Goal: Find specific page/section: Find specific page/section

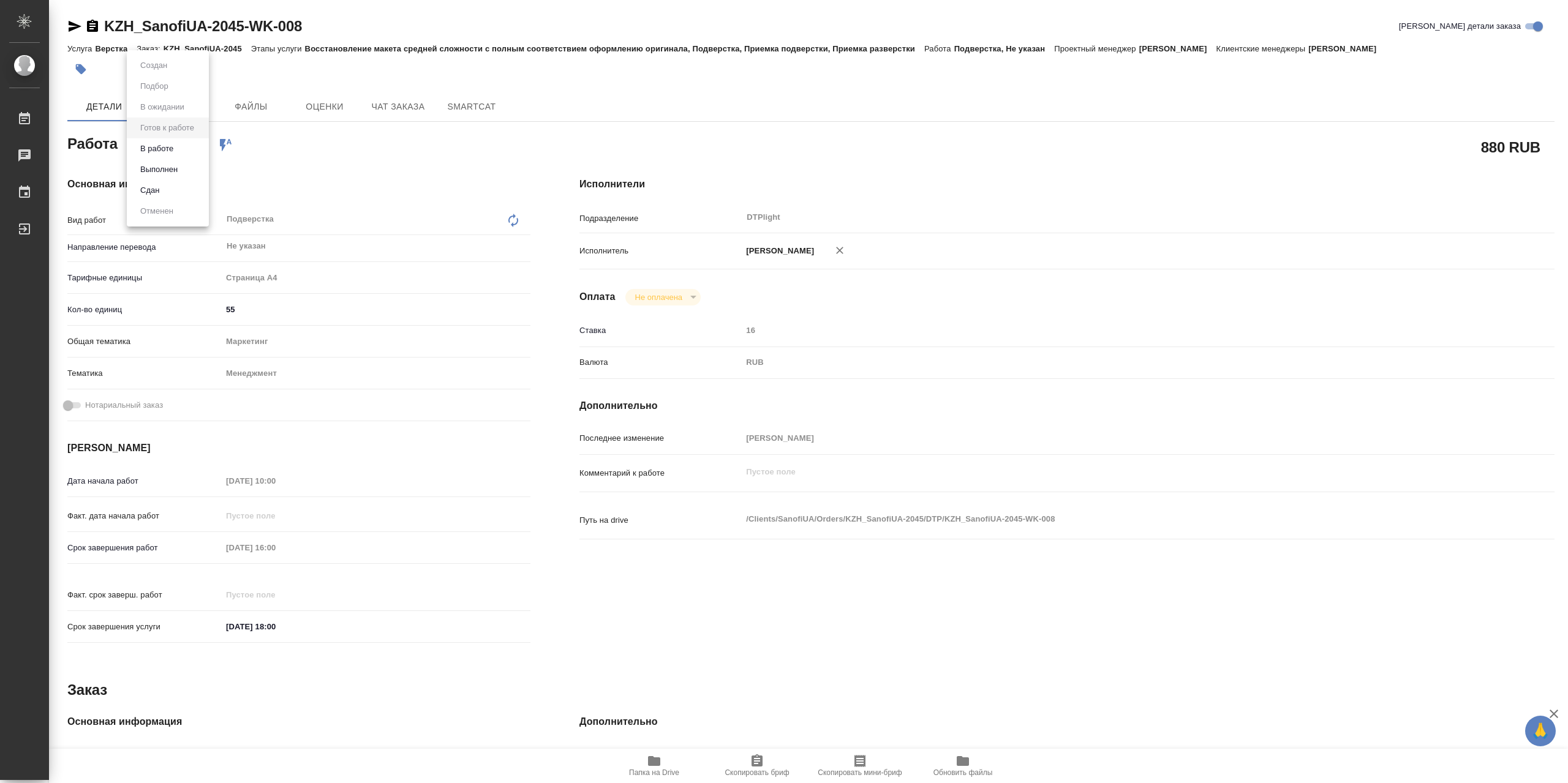
click at [191, 158] on body "🙏 .cls-1 fill:#fff; AWATERA Сархатов [PERSON_NAME] Работы 0 Чаты График Выйти K…" at bounding box center [784, 392] width 1568 height 783
click at [191, 154] on li "В работе" at bounding box center [168, 148] width 82 height 21
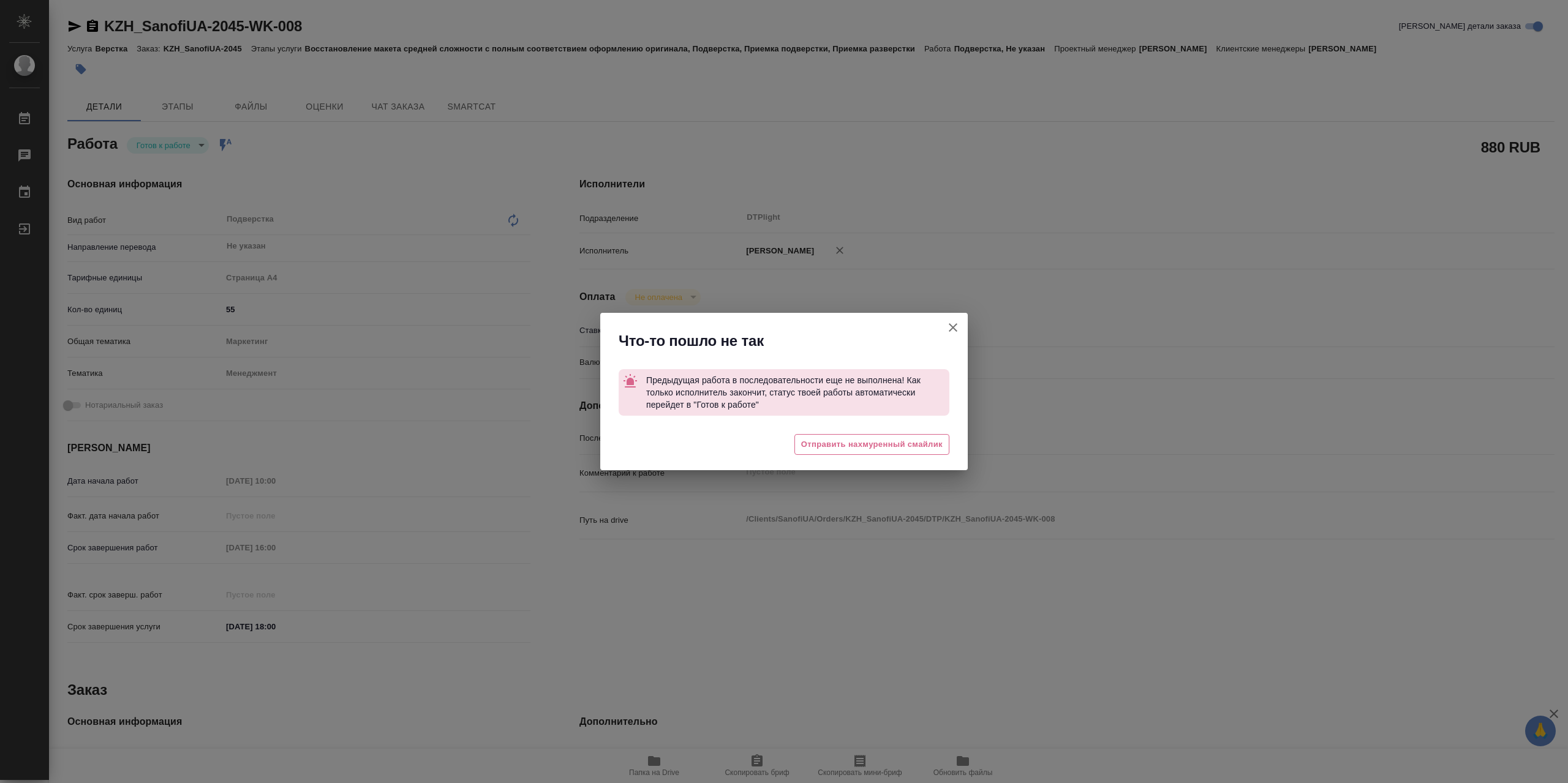
type textarea "x"
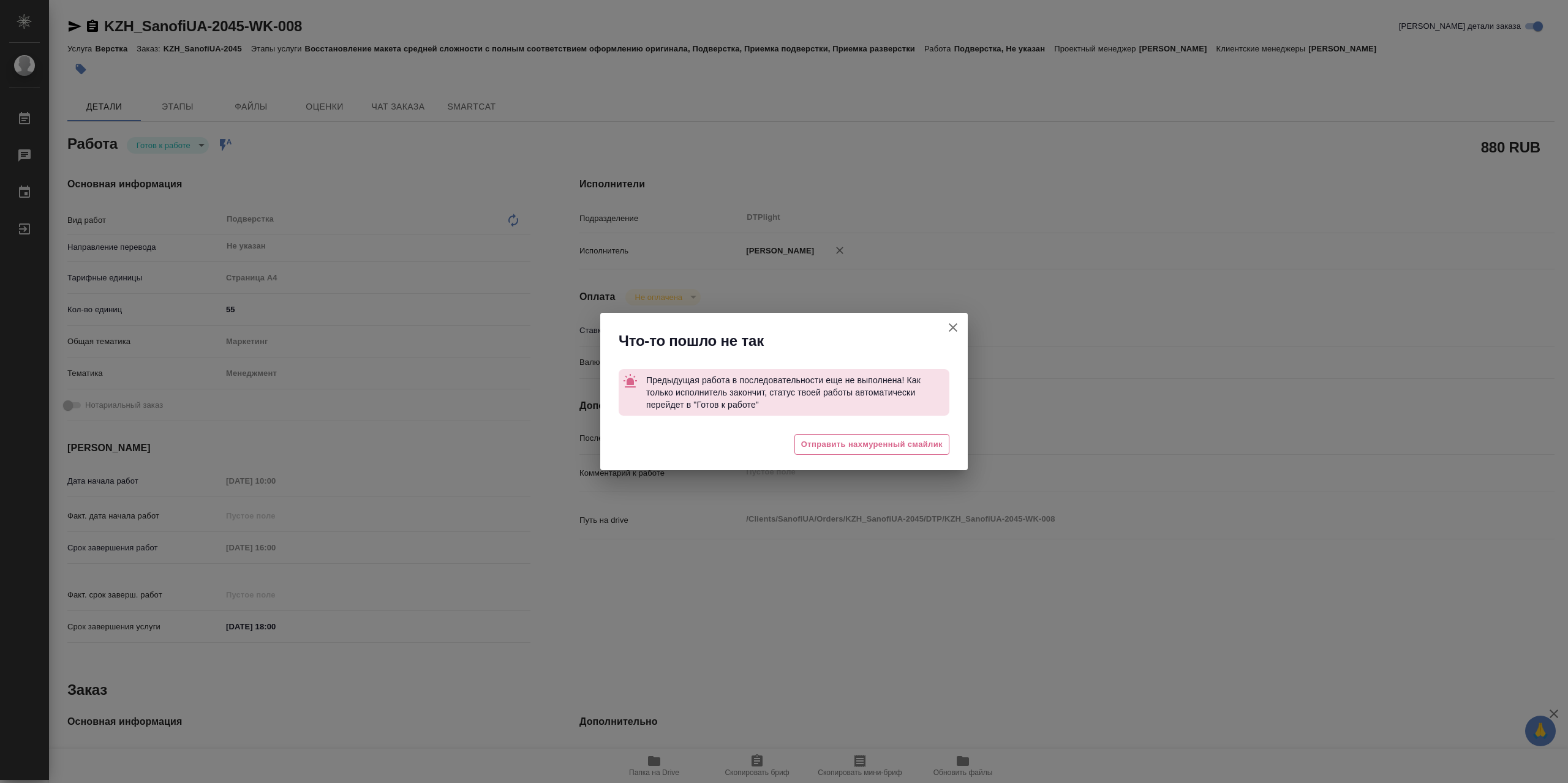
type textarea "x"
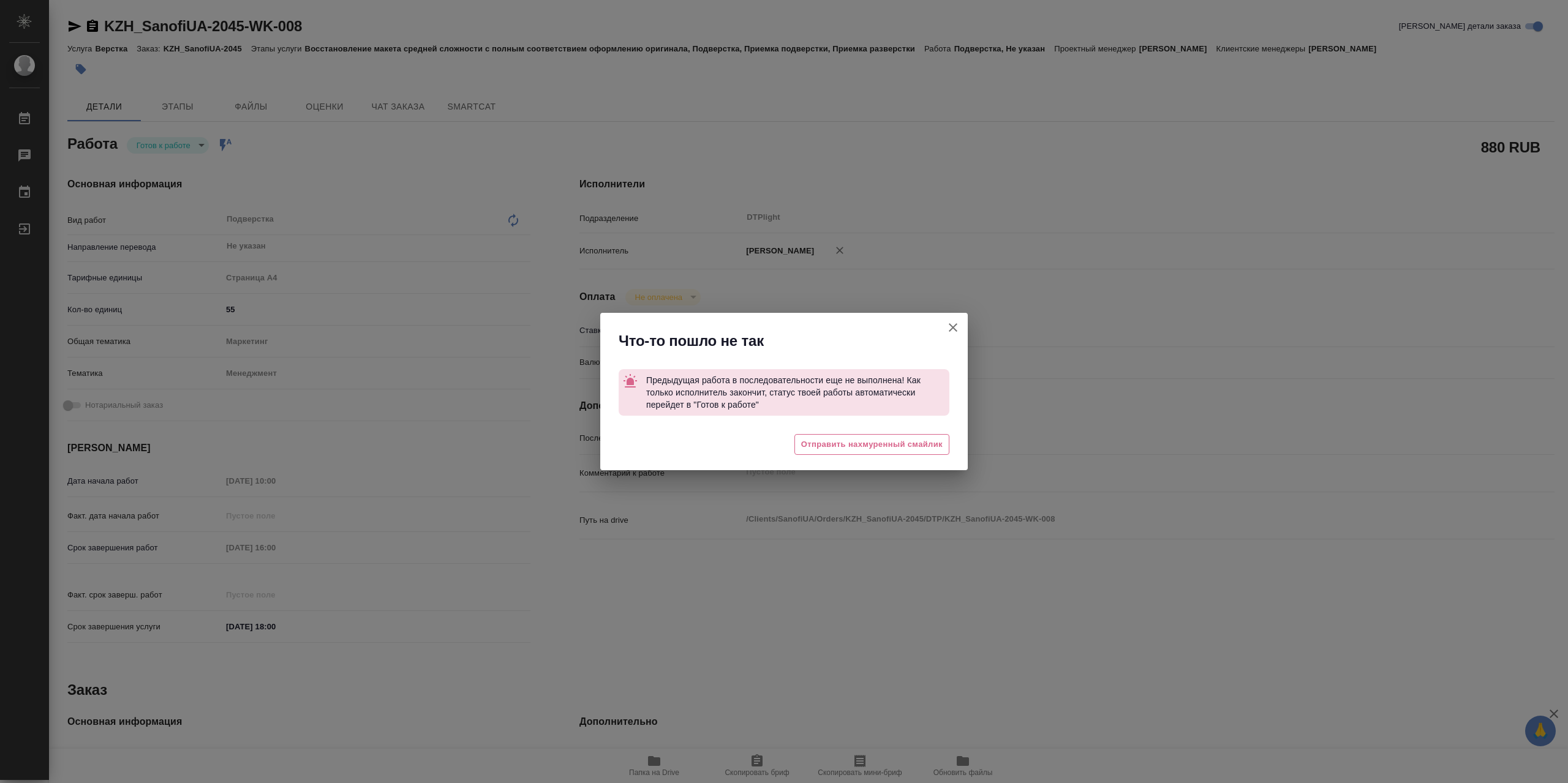
type textarea "x"
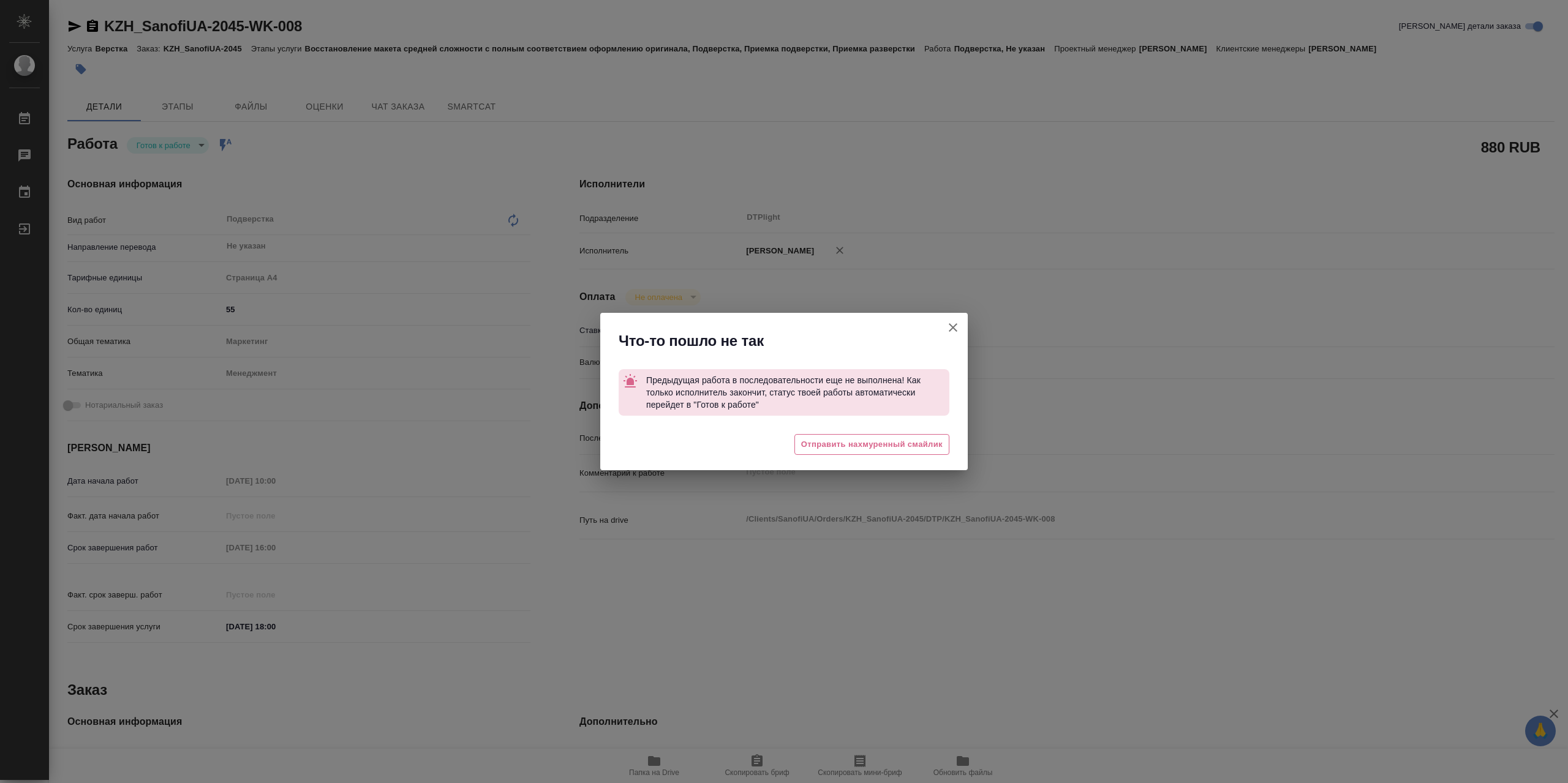
click at [952, 323] on icon "button" at bounding box center [953, 328] width 15 height 15
type textarea "x"
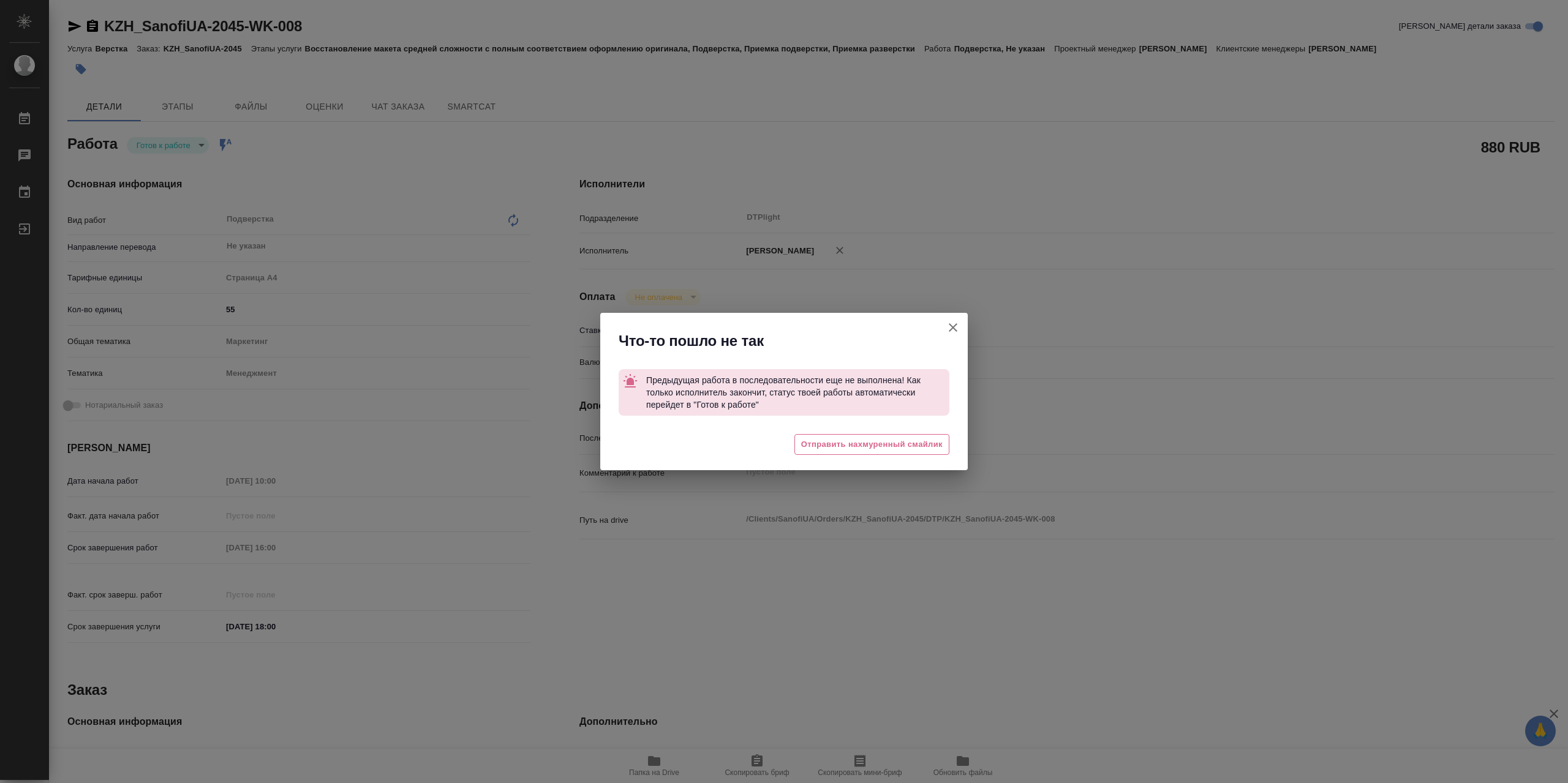
type textarea "x"
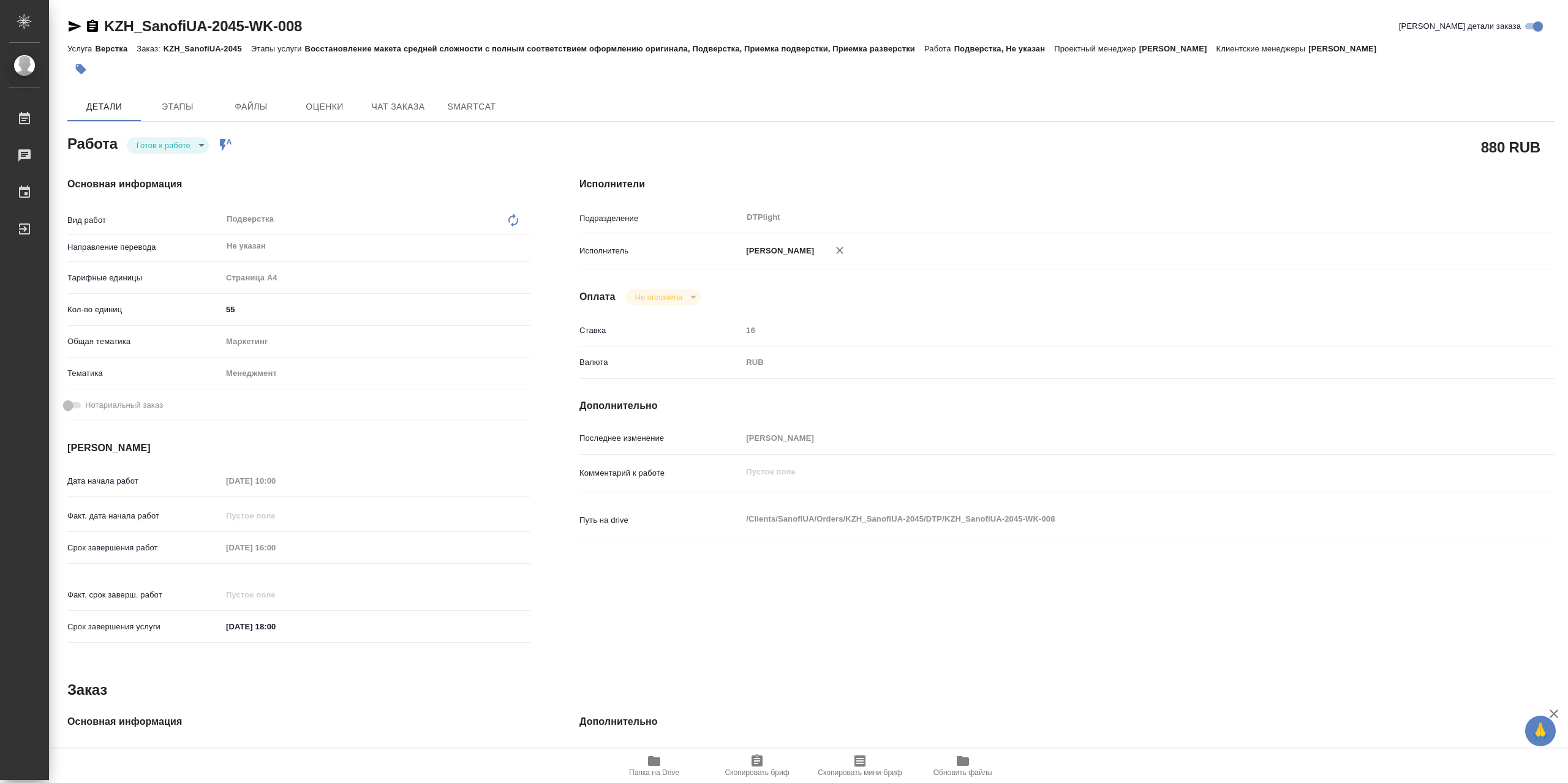
type textarea "x"
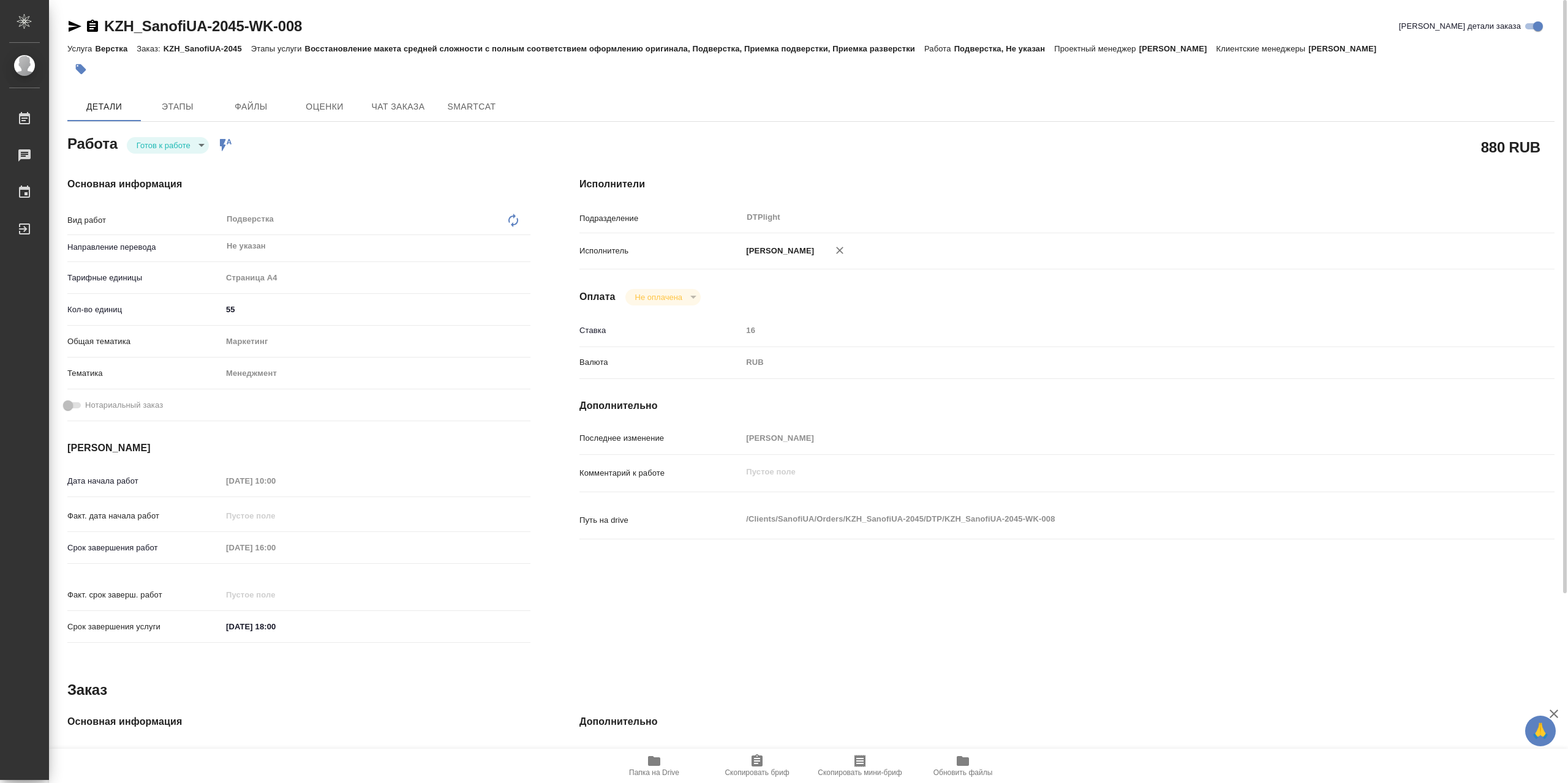
click at [70, 26] on icon "button" at bounding box center [74, 27] width 15 height 15
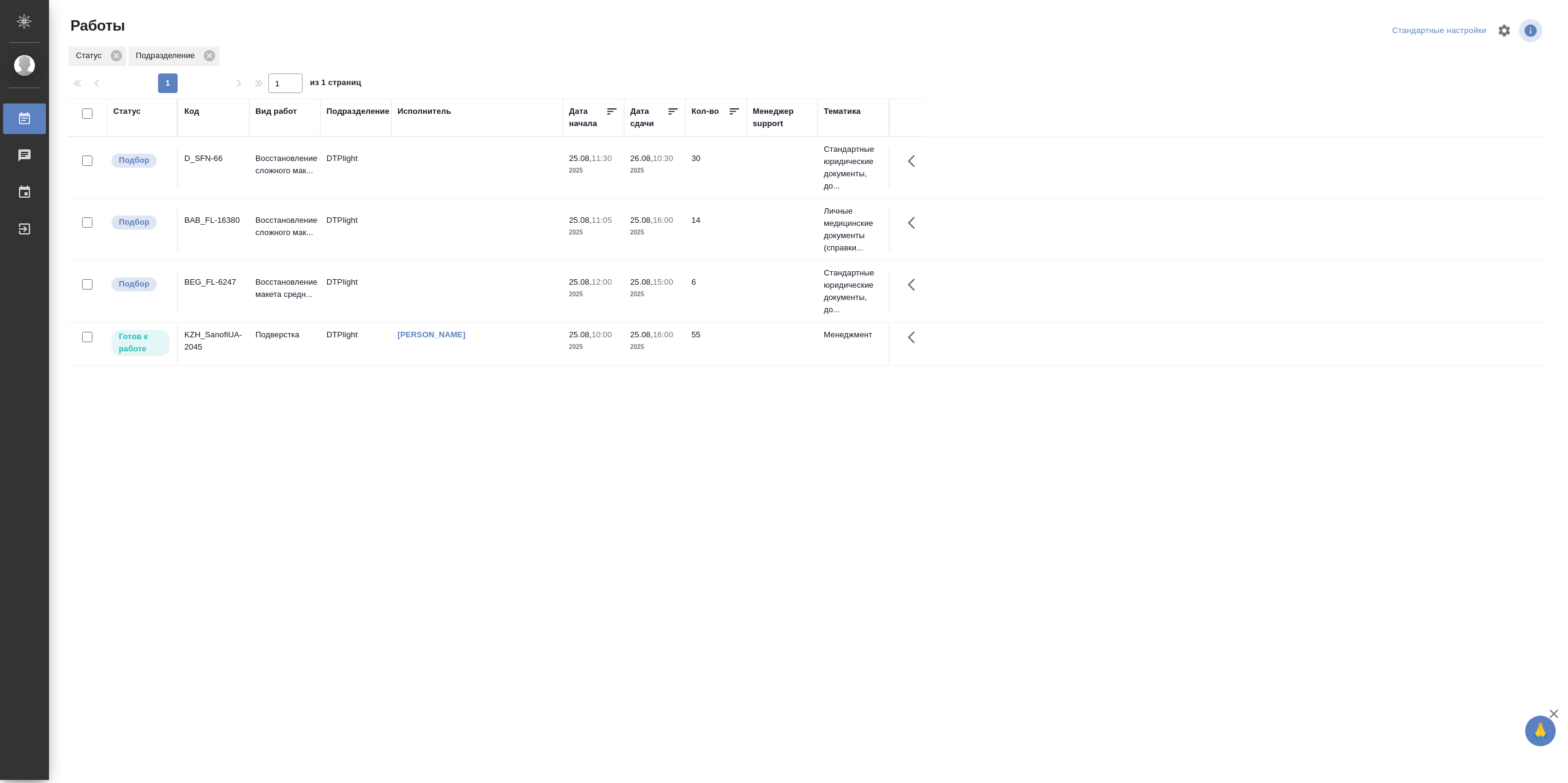
click at [456, 167] on td at bounding box center [477, 168] width 172 height 43
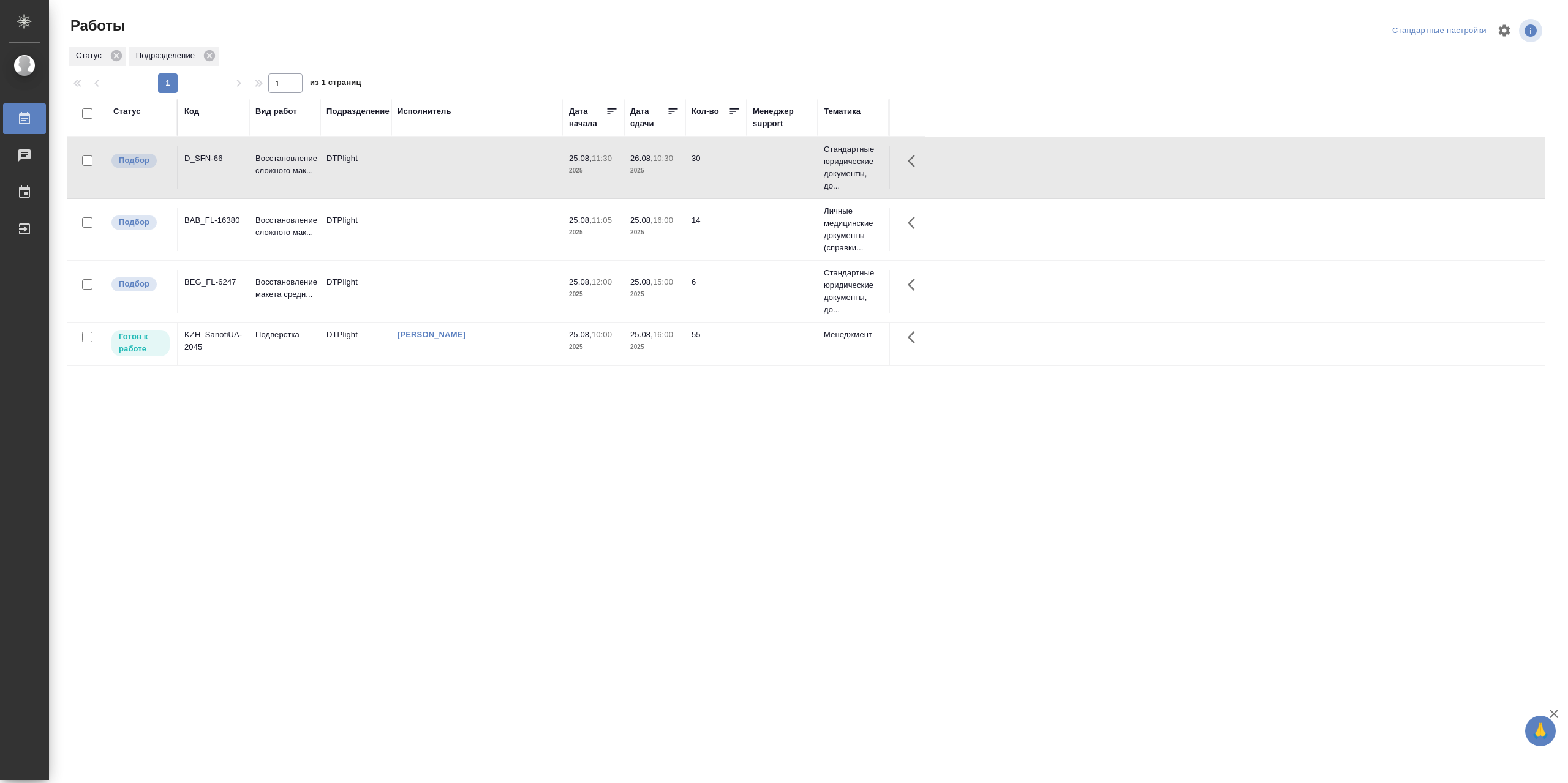
click at [456, 167] on td at bounding box center [477, 168] width 172 height 43
click at [456, 237] on td at bounding box center [477, 229] width 172 height 43
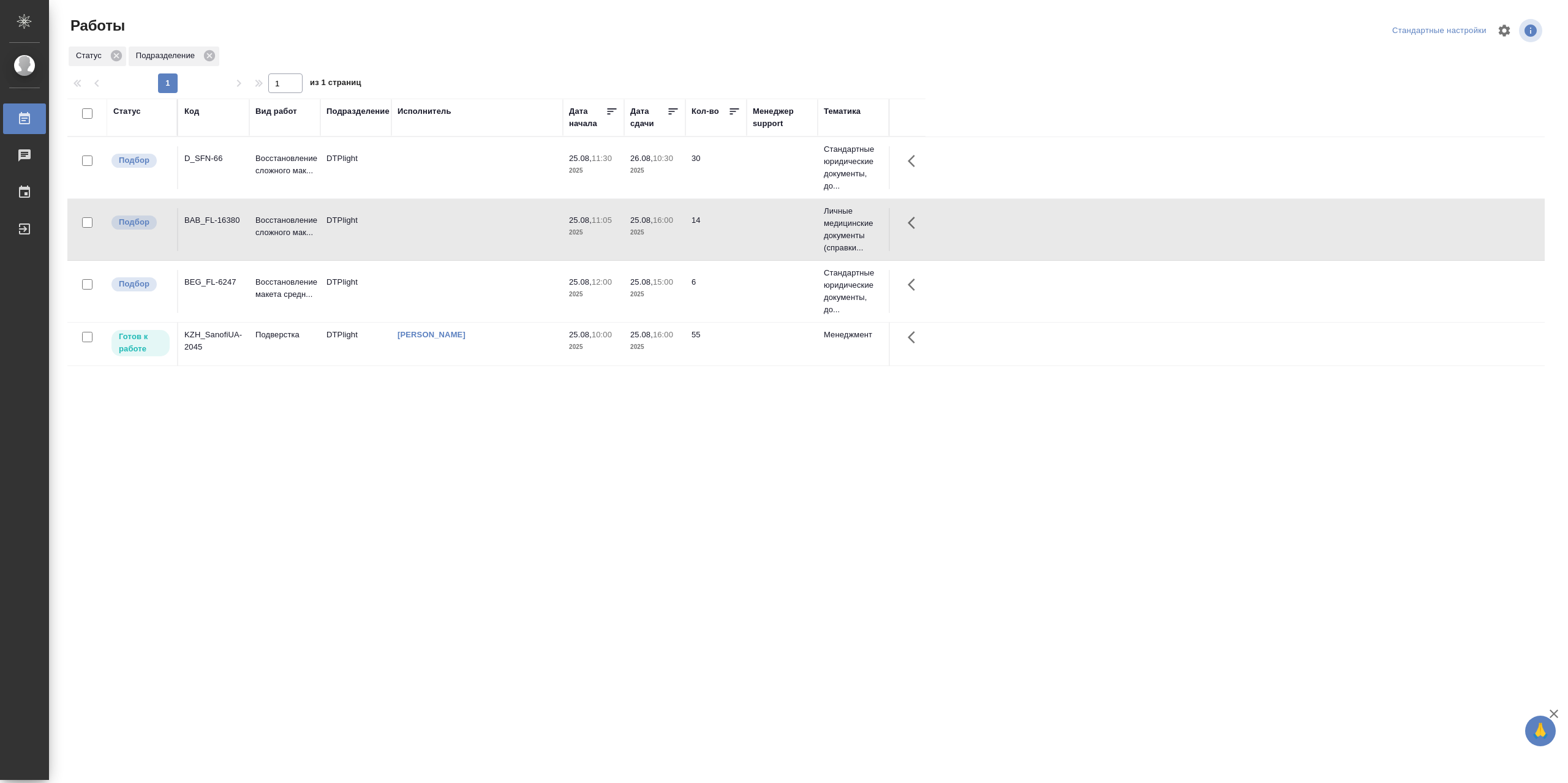
click at [456, 237] on td at bounding box center [477, 229] width 172 height 43
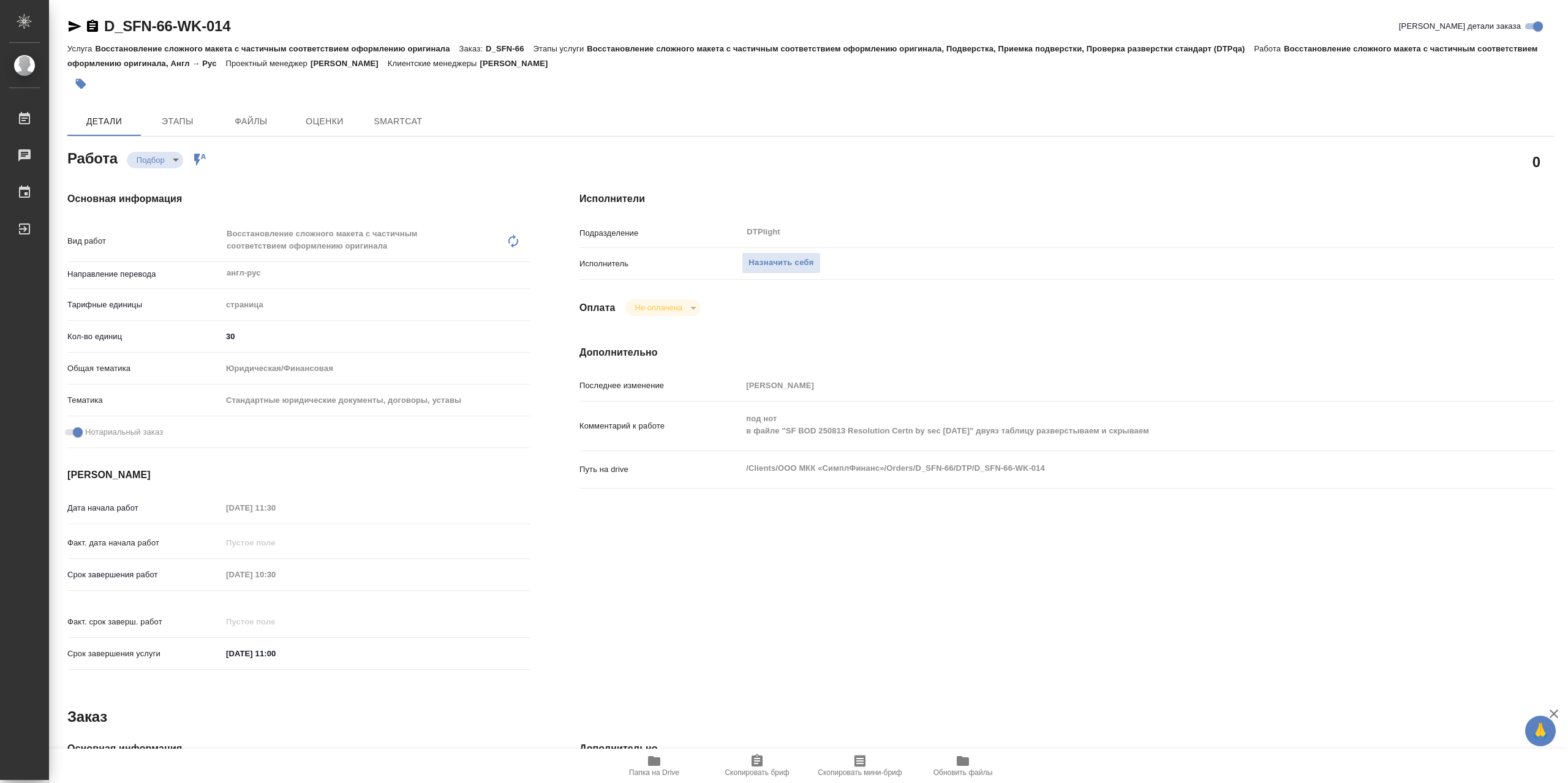
type textarea "x"
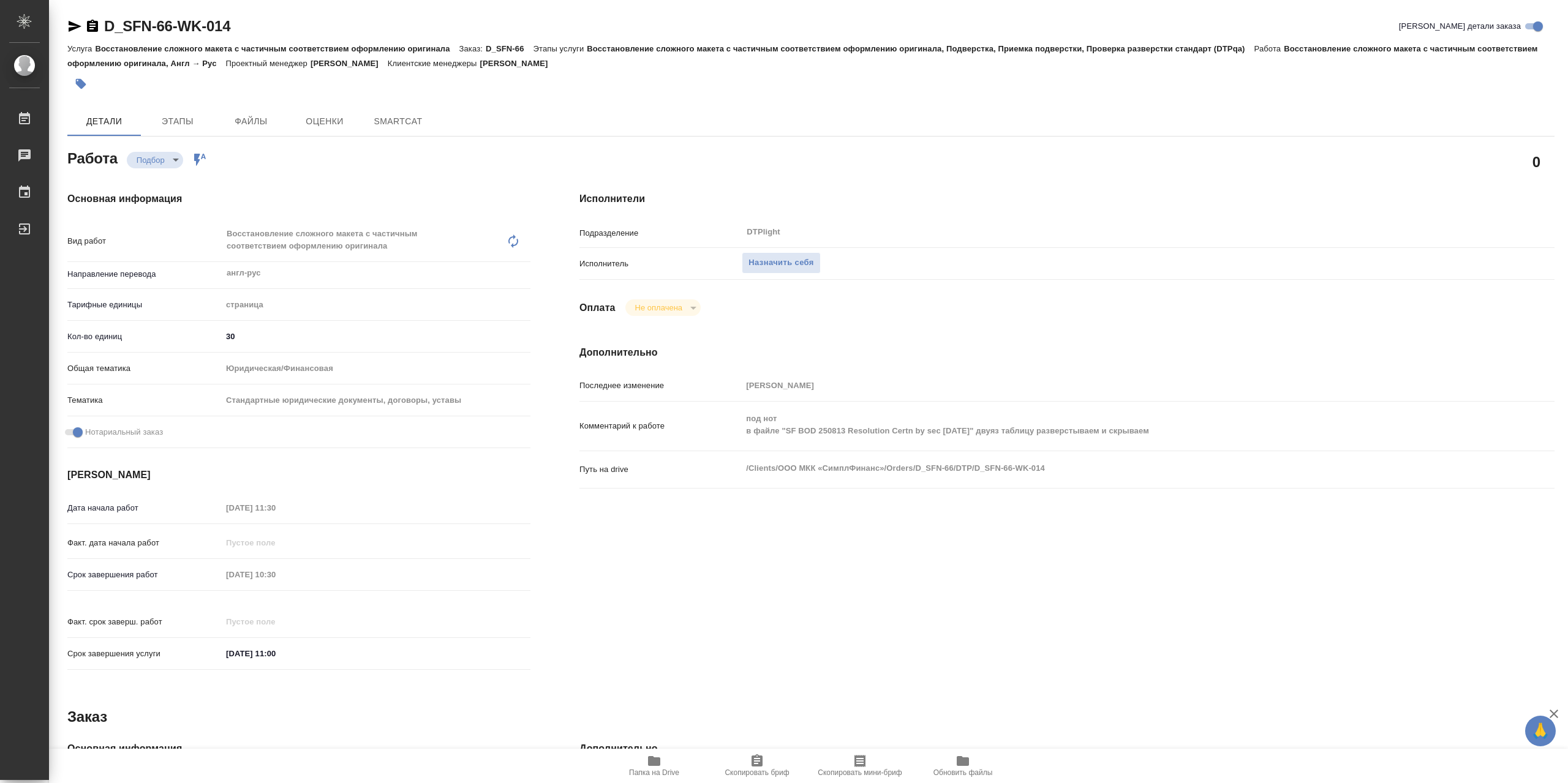
type textarea "x"
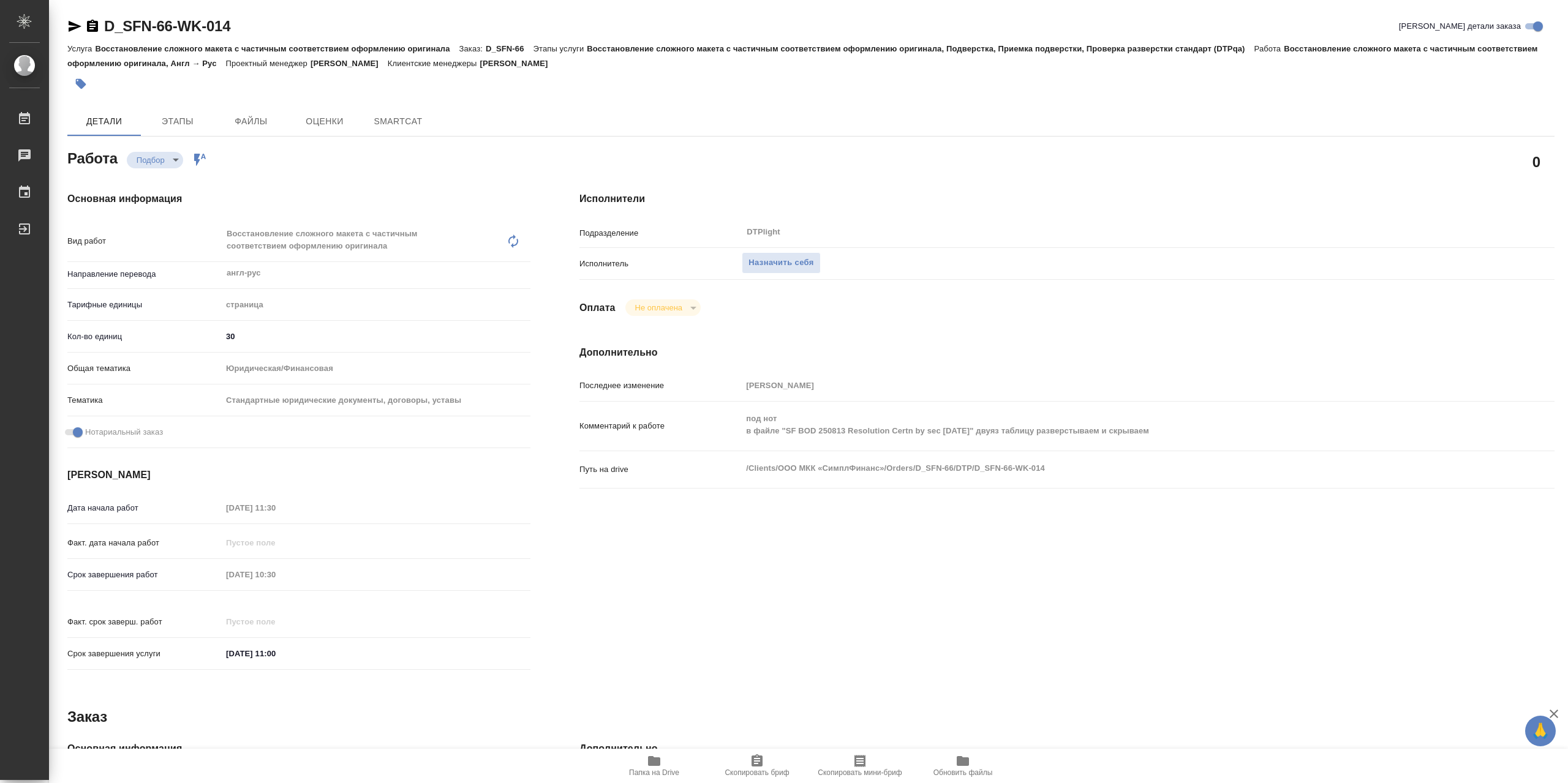
type textarea "x"
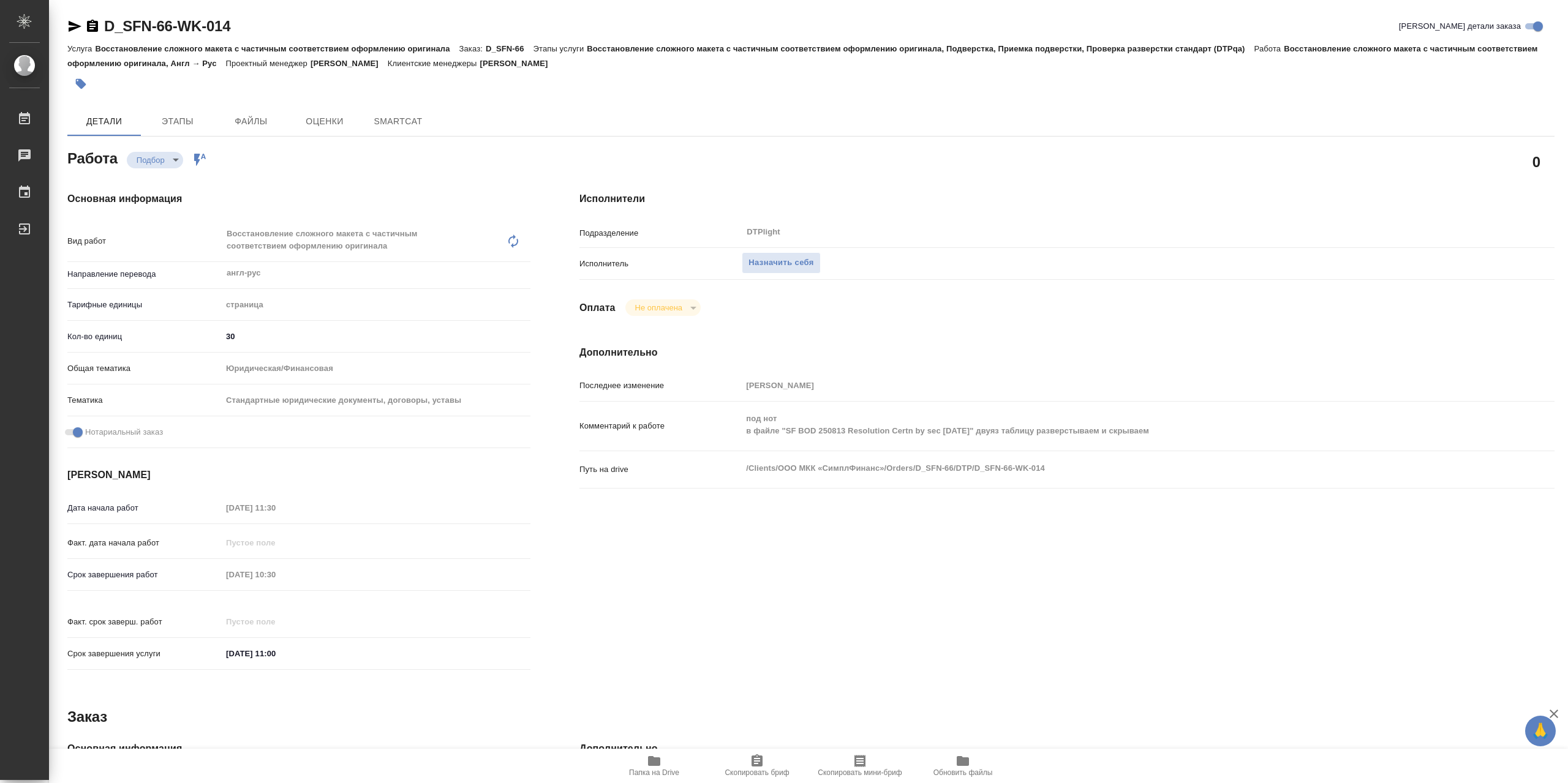
type textarea "x"
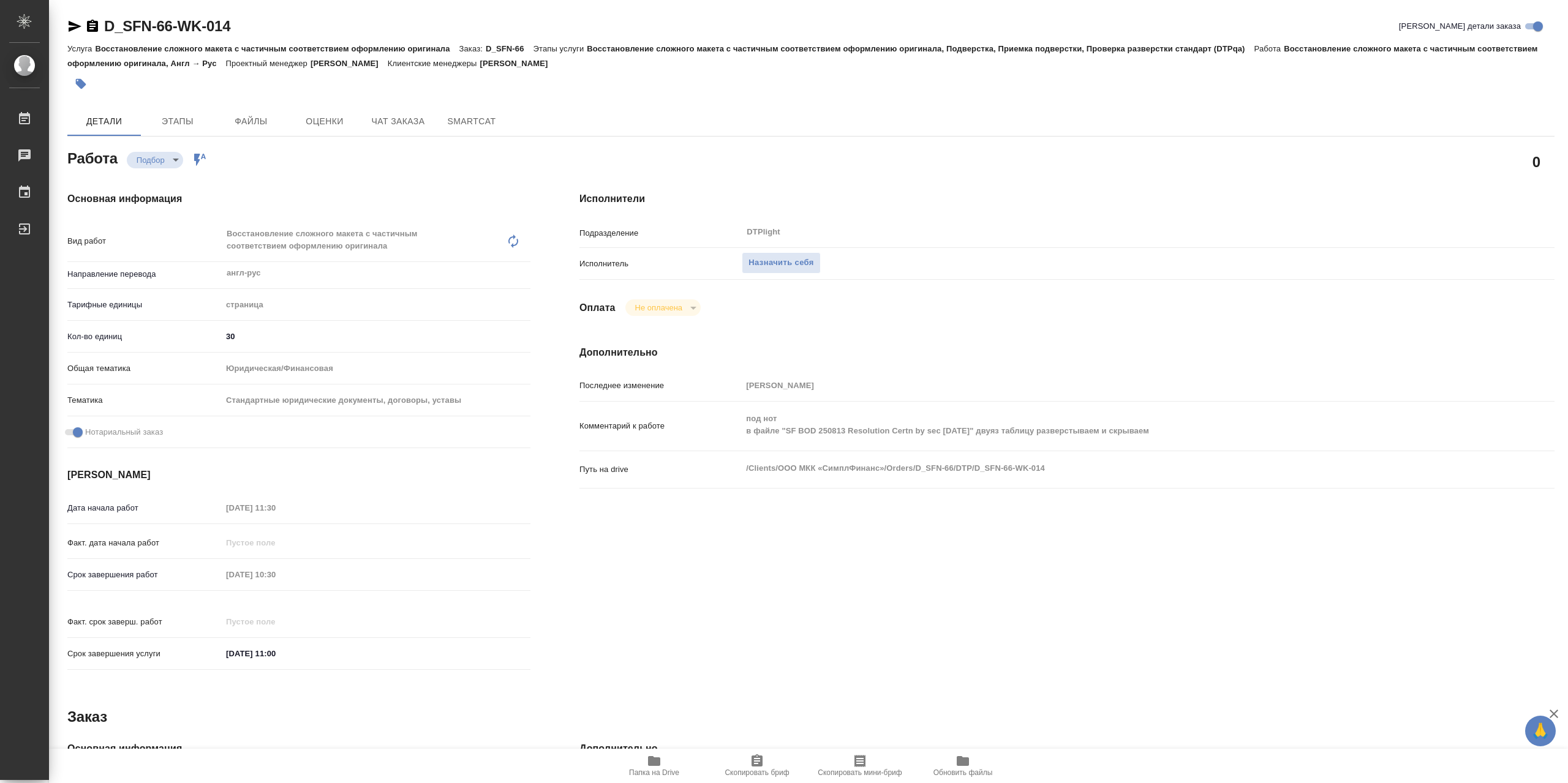
type textarea "x"
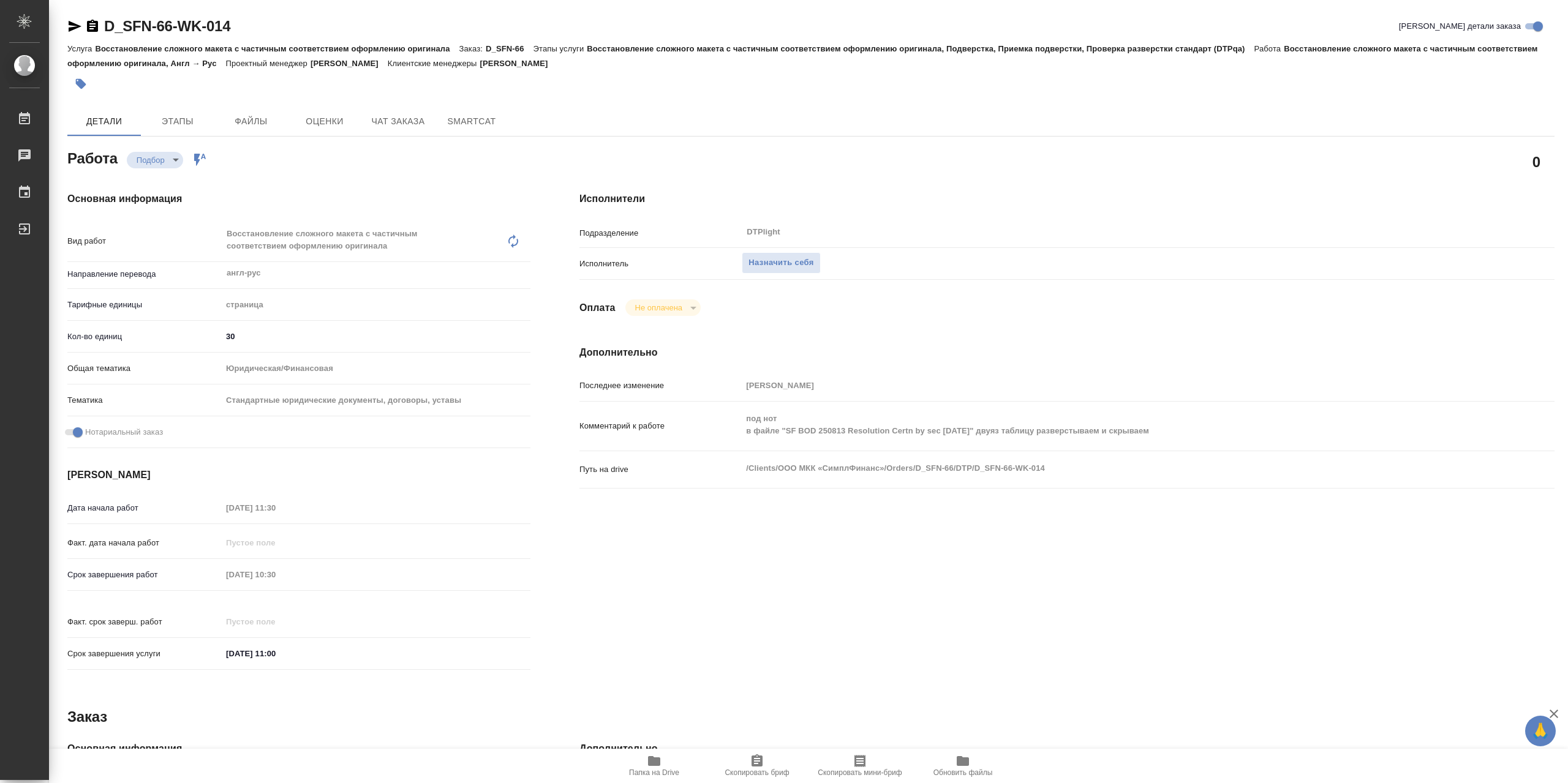
type textarea "x"
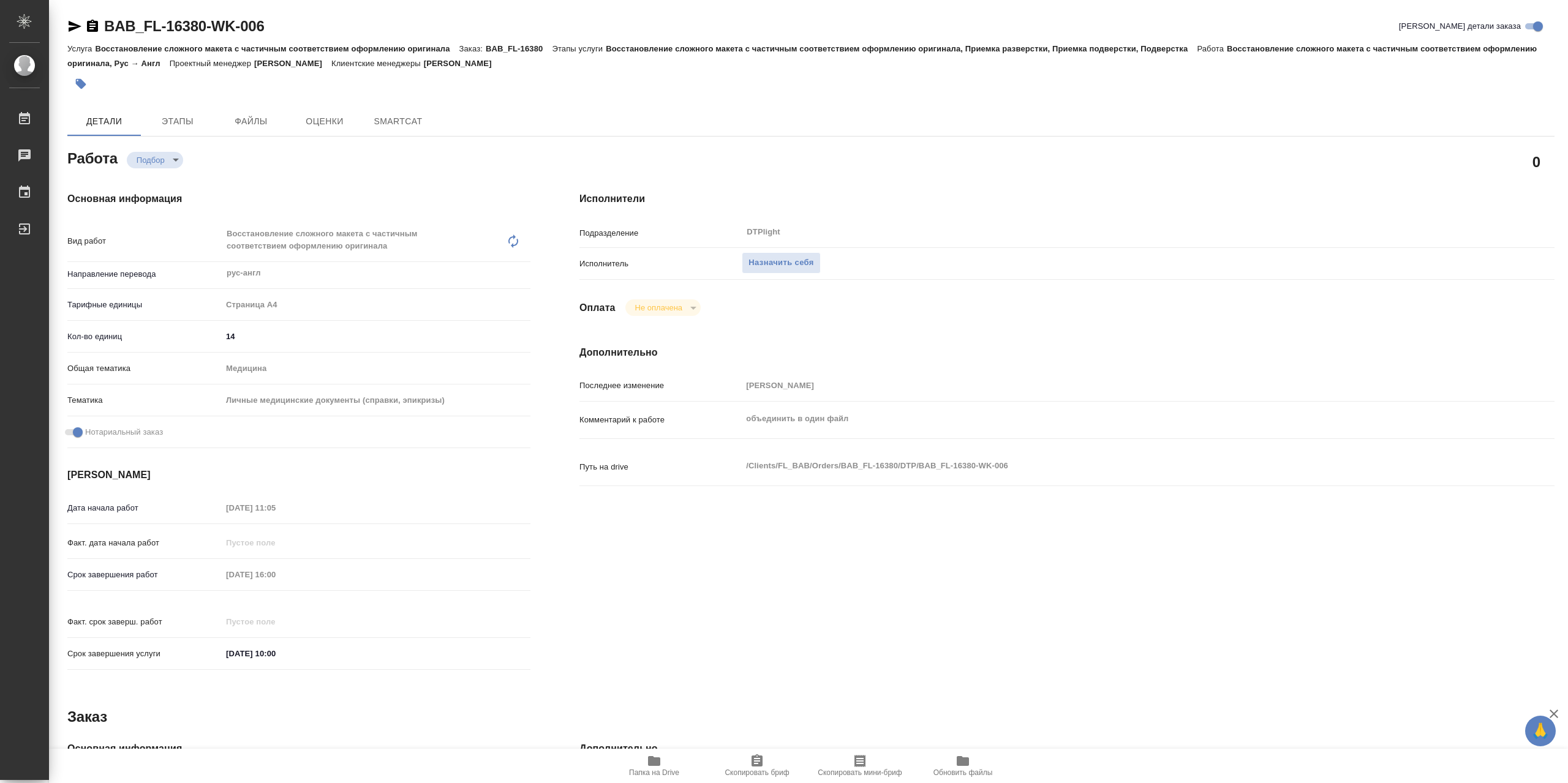
type textarea "x"
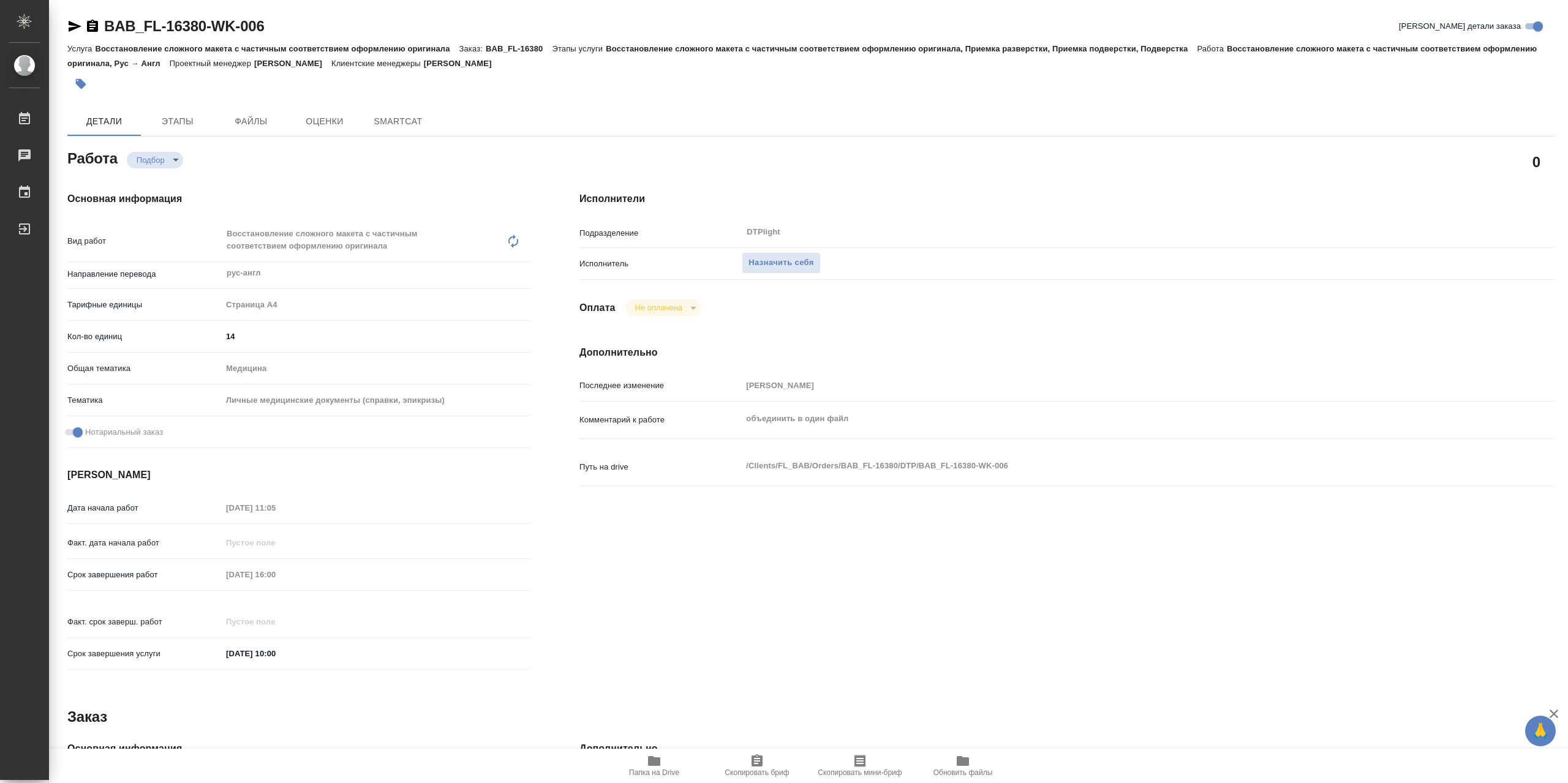
type textarea "x"
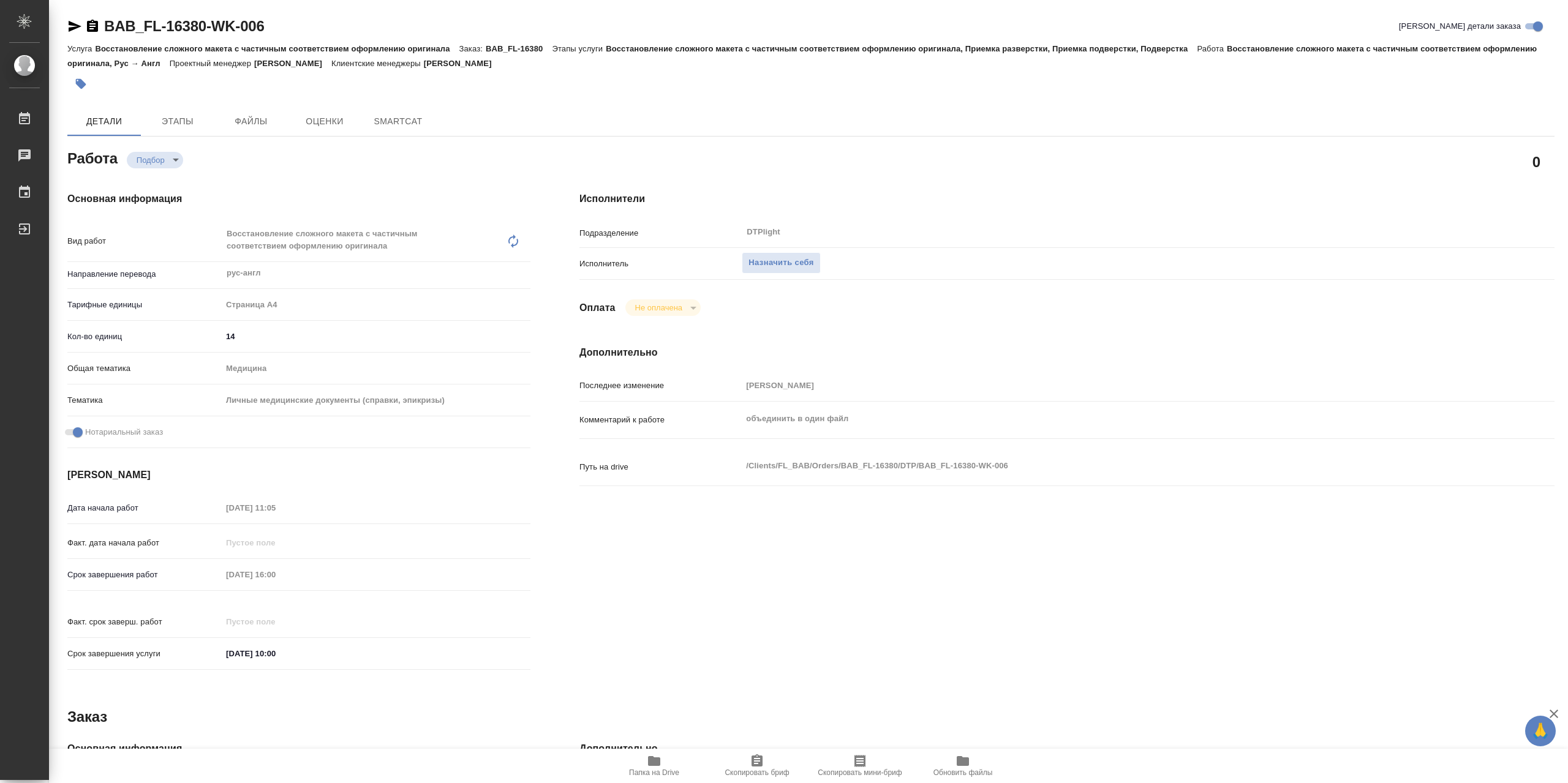
type textarea "x"
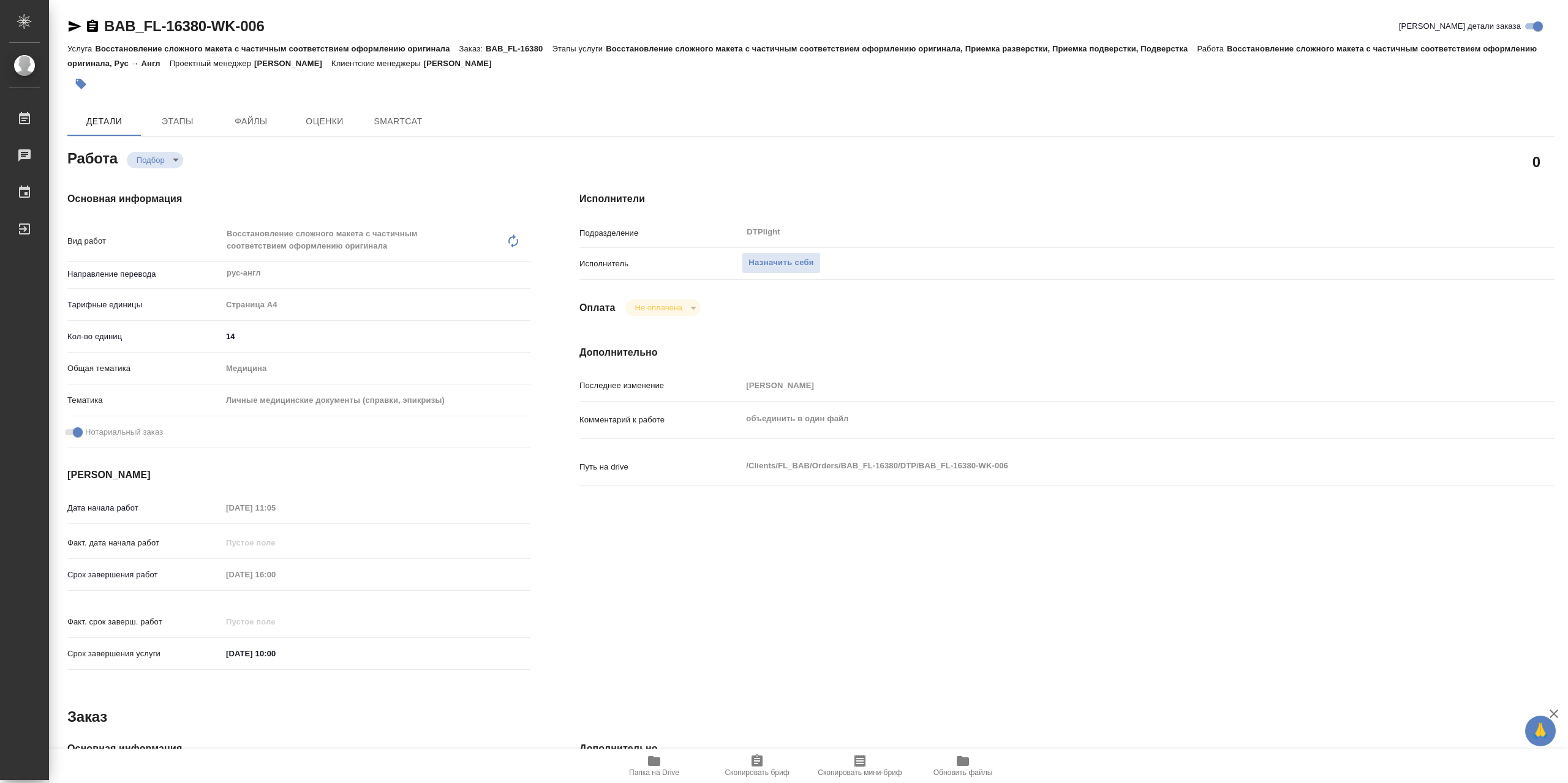
type textarea "x"
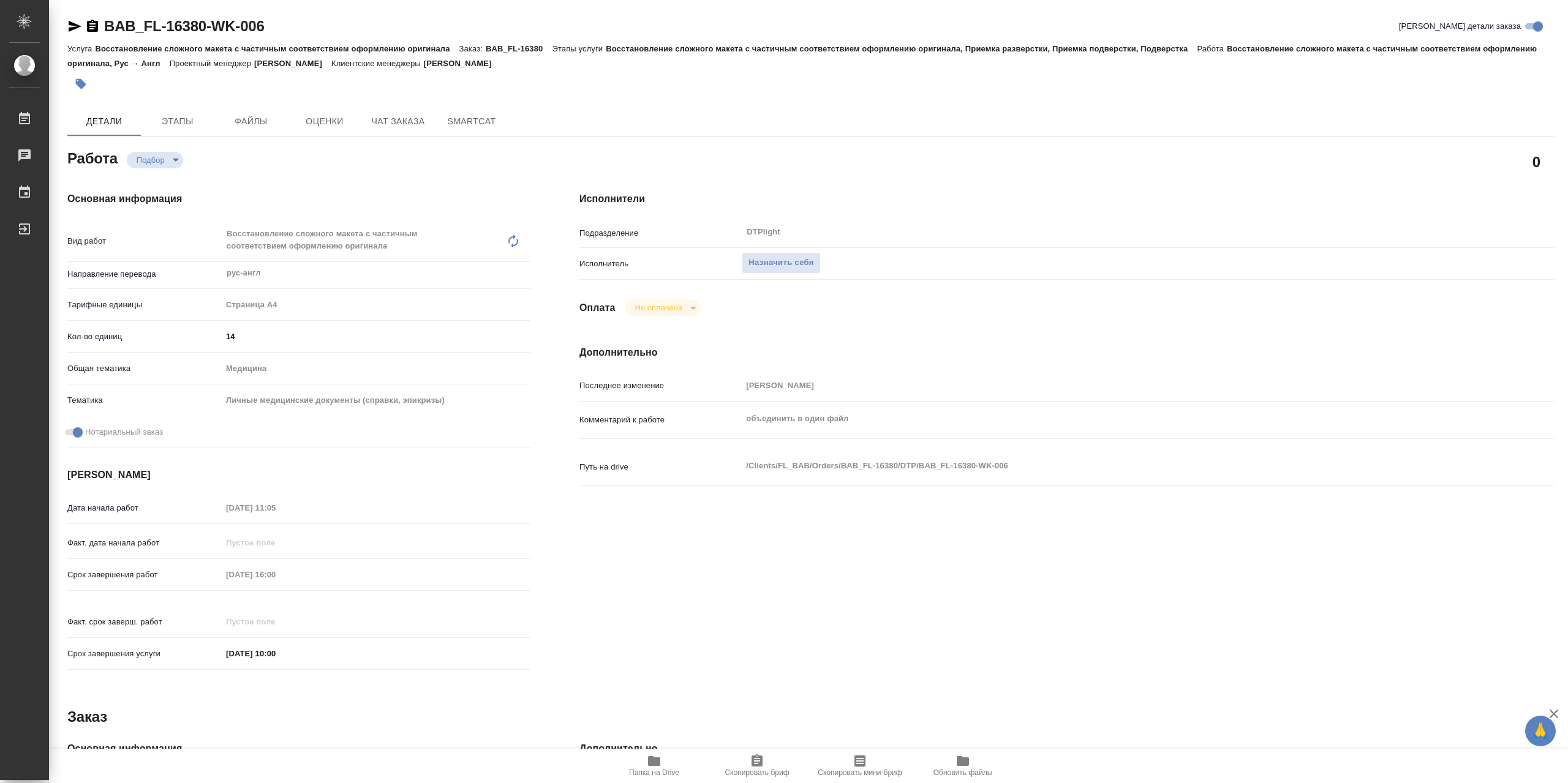
type textarea "x"
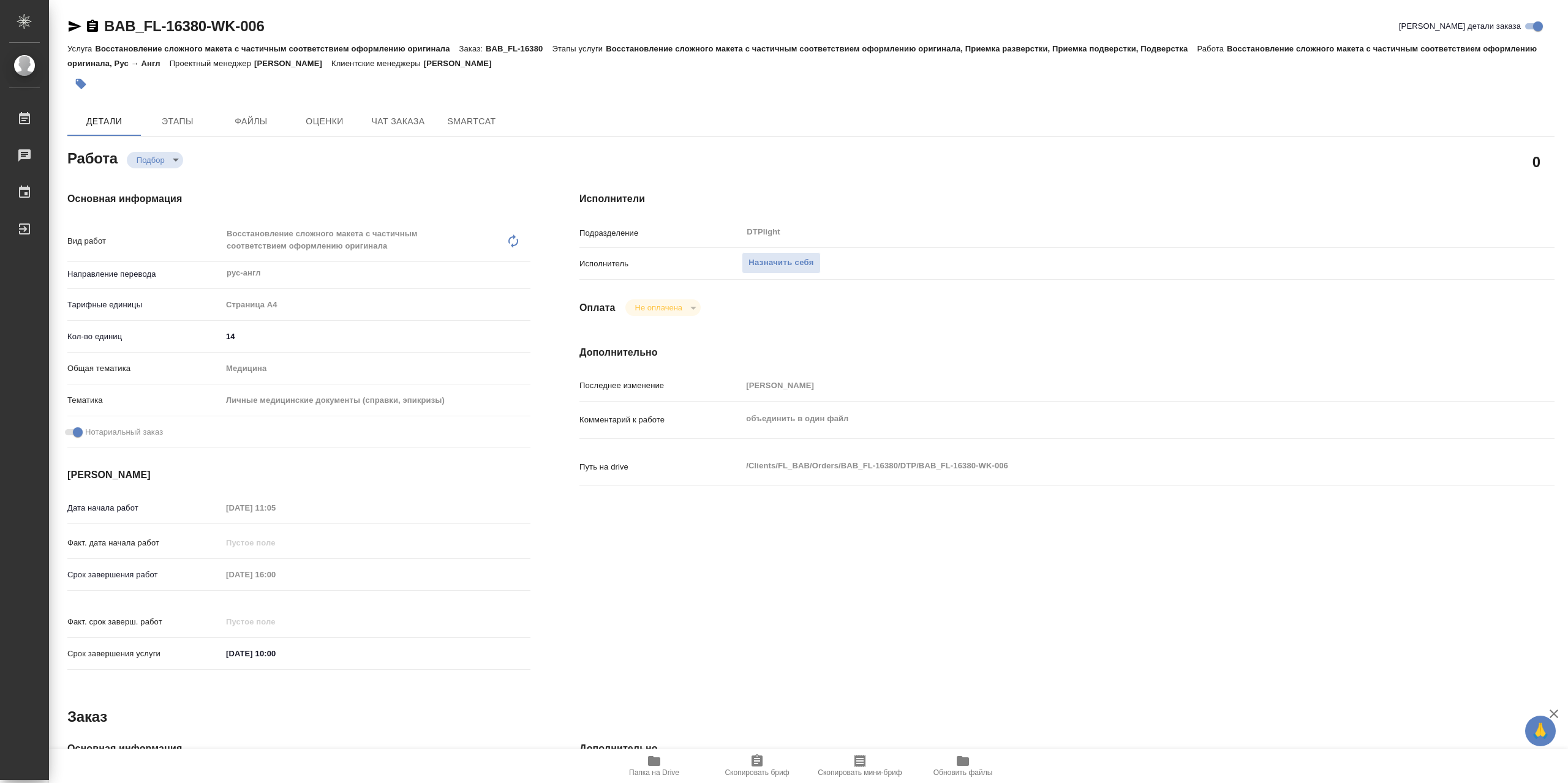
click at [662, 766] on icon "button" at bounding box center [654, 761] width 15 height 15
type textarea "x"
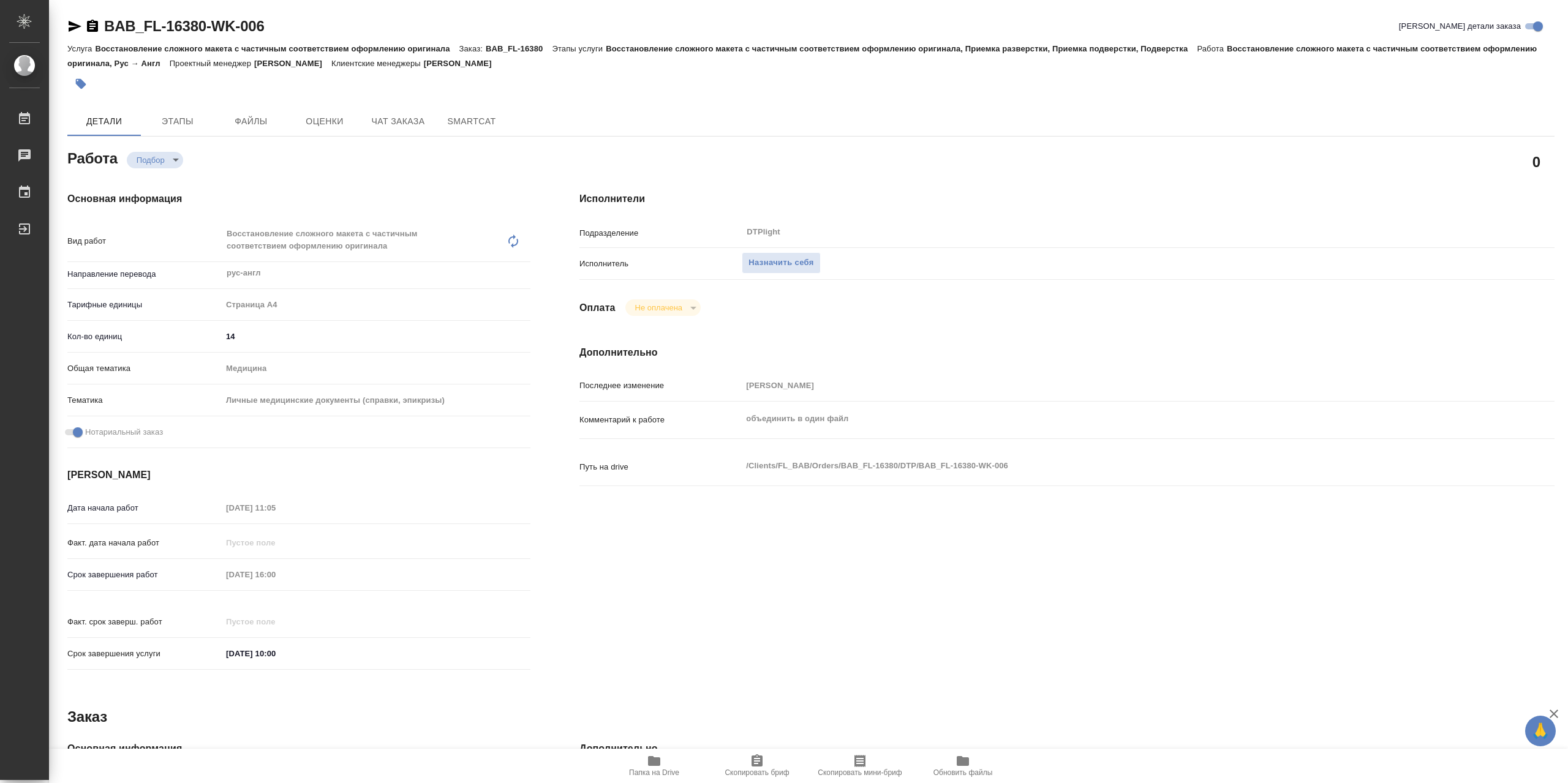
type textarea "x"
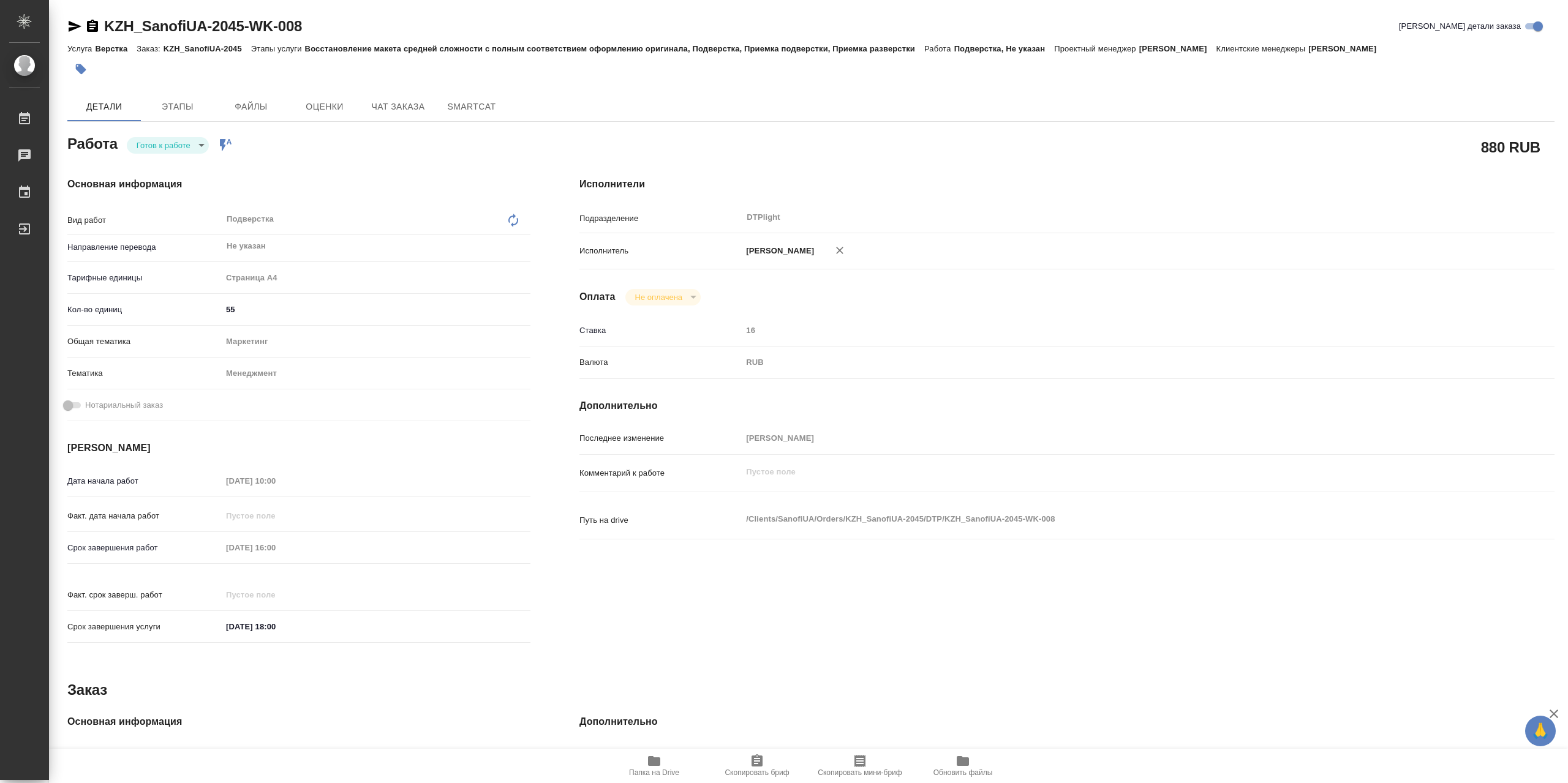
click at [162, 146] on body "🙏 .cls-1 fill:#fff; AWATERA Сархатов [PERSON_NAME] Работы 0 Чаты График Выйти K…" at bounding box center [784, 392] width 1568 height 783
drag, startPoint x: 166, startPoint y: 148, endPoint x: 174, endPoint y: 146, distance: 8.2
click at [173, 147] on button "В работе" at bounding box center [156, 149] width 41 height 13
type textarea "x"
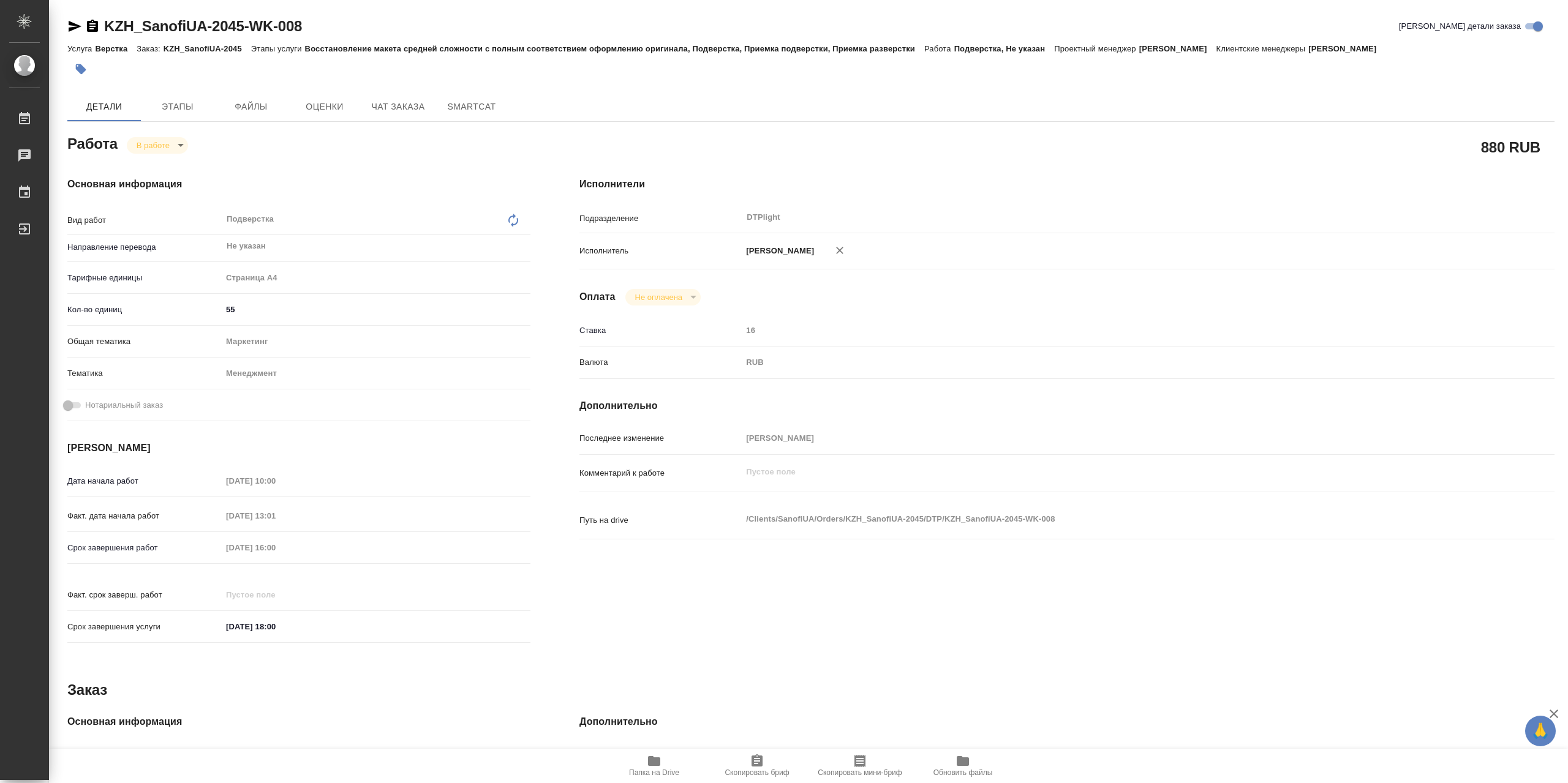
type textarea "x"
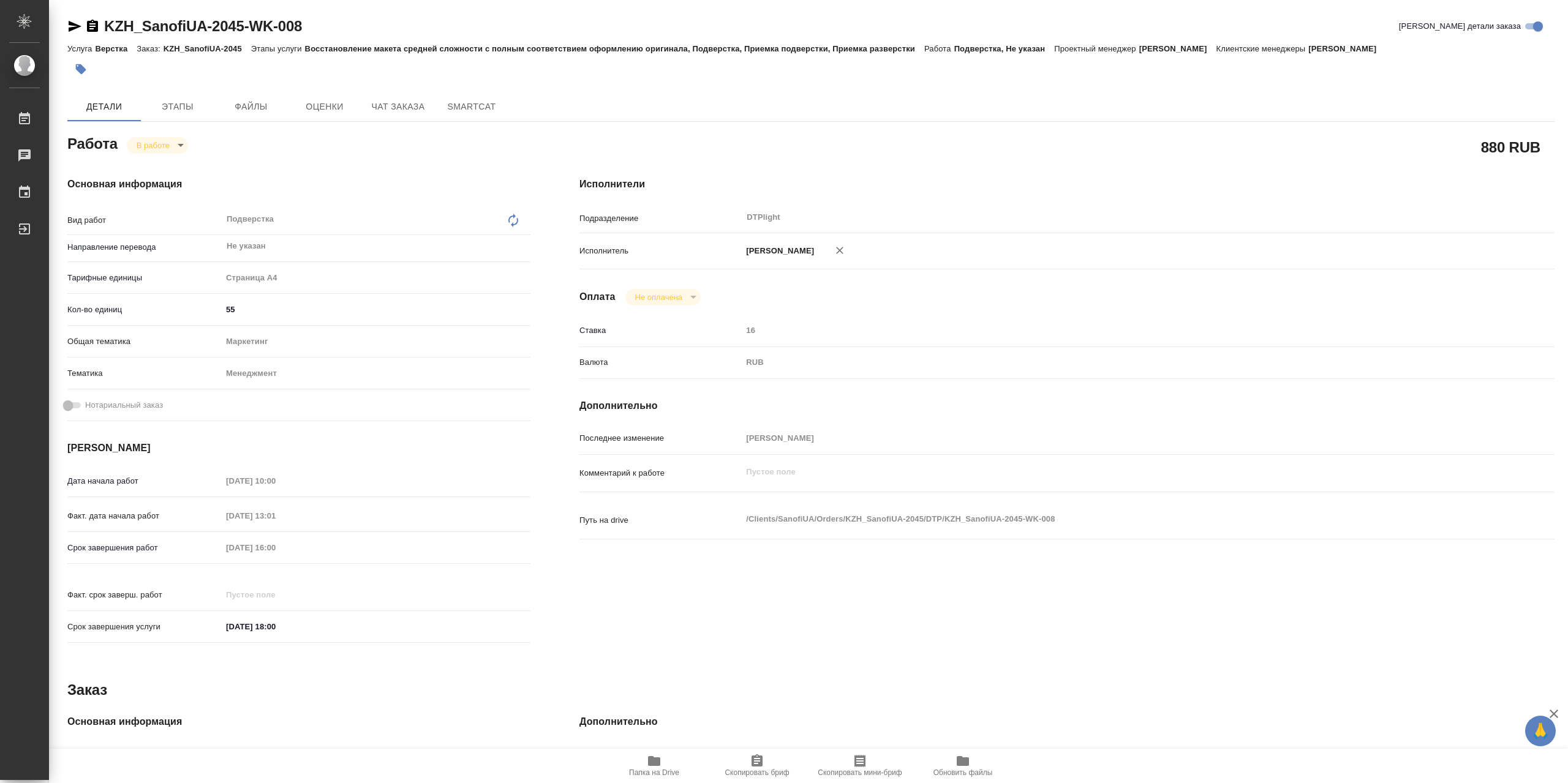
type textarea "x"
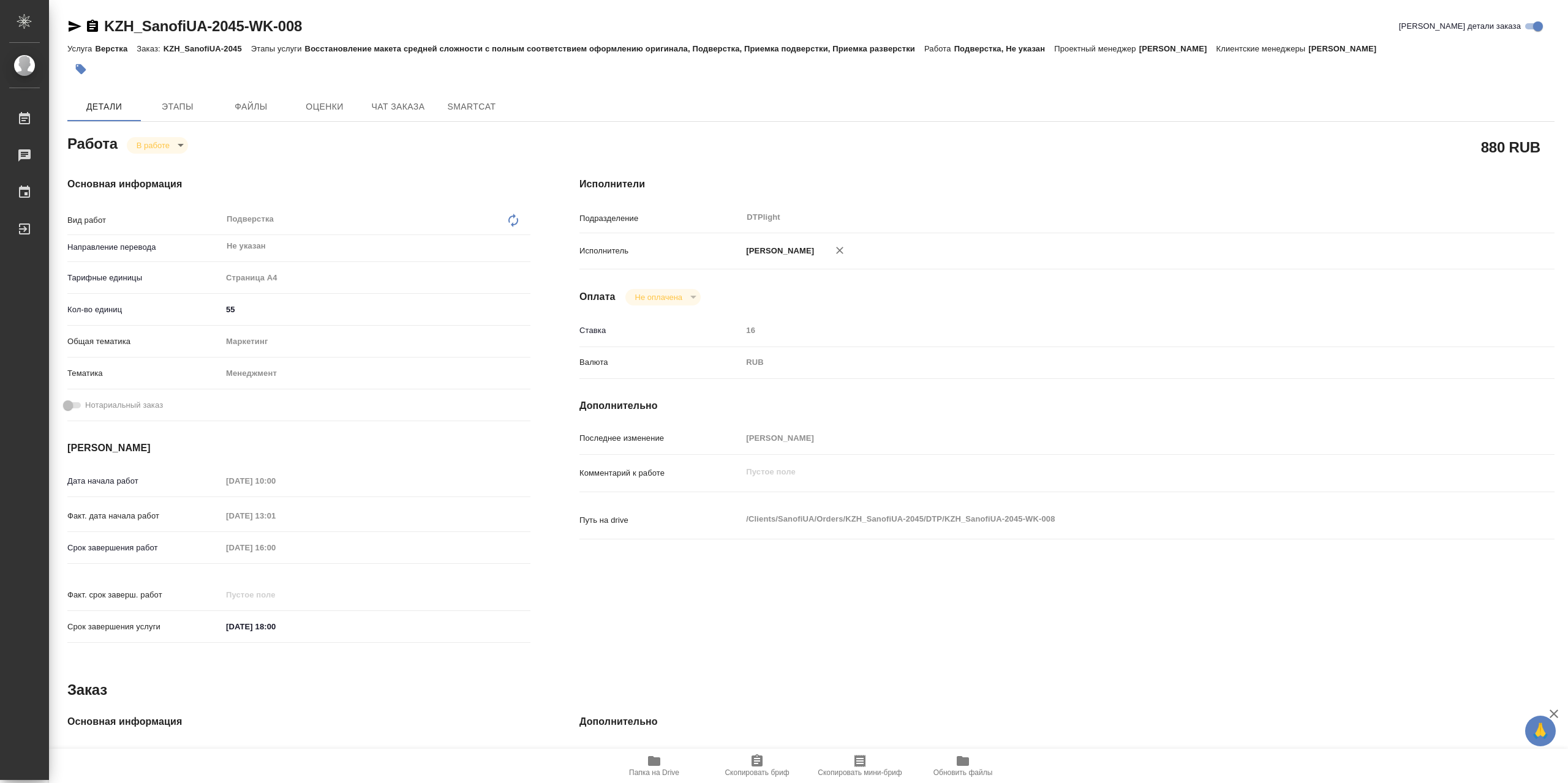
type textarea "x"
